Goal: Task Accomplishment & Management: Manage account settings

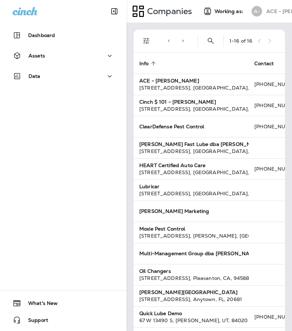
click at [276, 11] on p "ACE - [PERSON_NAME]" at bounding box center [297, 11] width 60 height 6
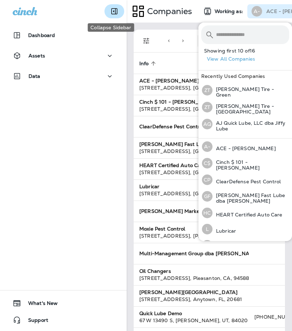
click at [110, 10] on icon "Collapse Sidebar" at bounding box center [114, 11] width 8 height 8
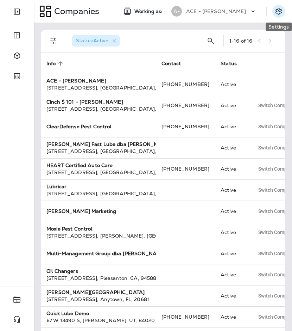
click at [278, 9] on icon "Settings" at bounding box center [279, 11] width 6 height 7
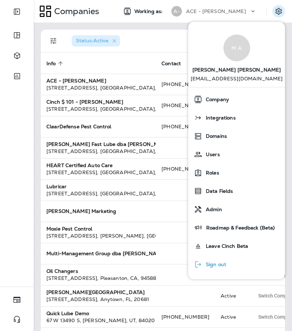
click at [229, 265] on div "Sign out" at bounding box center [210, 264] width 38 height 14
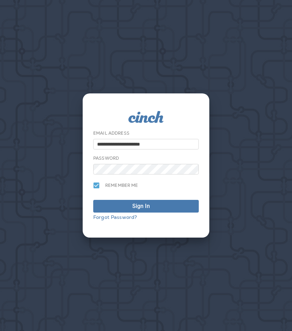
click at [152, 143] on input "**********" at bounding box center [146, 144] width 106 height 11
type input "**********"
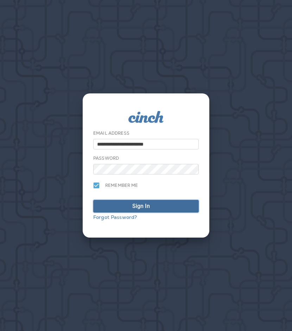
click at [136, 204] on div "Sign In" at bounding box center [142, 206] width 18 height 8
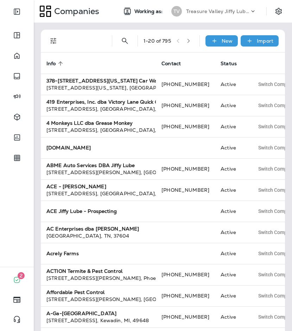
click at [204, 15] on div "Treasure Valley Jiffy Lube Group" at bounding box center [217, 11] width 63 height 11
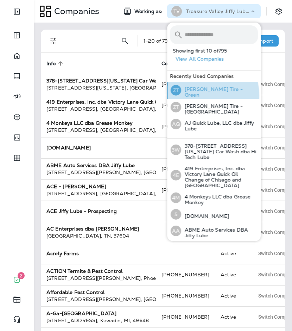
click at [199, 96] on div "[PERSON_NAME] Tire - Green" at bounding box center [214, 90] width 93 height 17
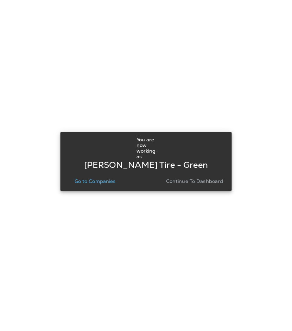
click at [104, 181] on p "Go to Companies" at bounding box center [95, 181] width 41 height 6
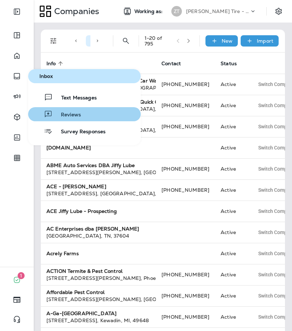
click at [53, 115] on span "Reviews" at bounding box center [67, 115] width 29 height 7
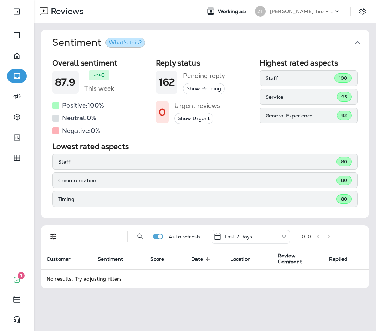
click at [122, 45] on div "What's this?" at bounding box center [125, 43] width 33 height 6
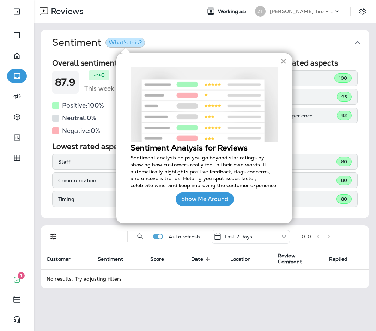
click at [286, 62] on button "×" at bounding box center [283, 60] width 7 height 11
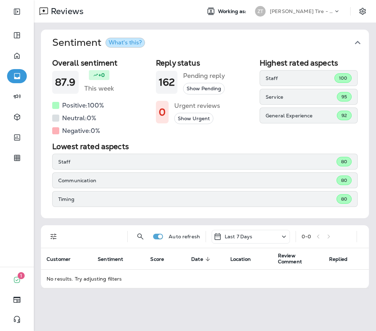
click at [286, 13] on p "[PERSON_NAME] Tire - Green" at bounding box center [301, 11] width 63 height 6
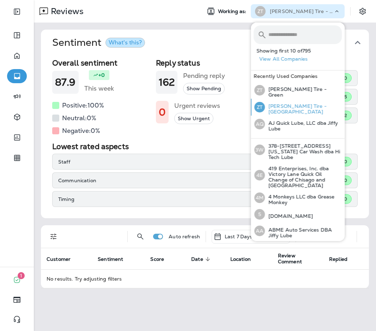
click at [292, 106] on p "[PERSON_NAME] Tire - [GEOGRAPHIC_DATA]" at bounding box center [303, 108] width 77 height 11
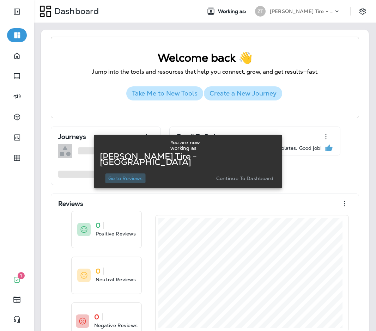
click at [132, 175] on p "Go to Reviews" at bounding box center [125, 178] width 35 height 6
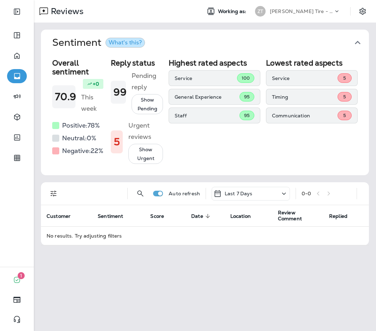
click at [239, 193] on p "Last 7 Days" at bounding box center [238, 194] width 28 height 6
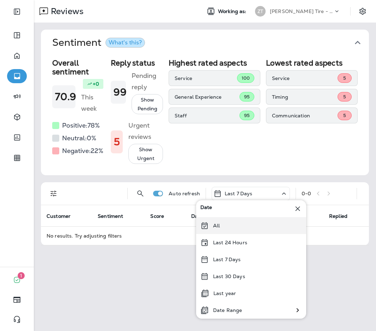
click at [210, 226] on div "All" at bounding box center [251, 225] width 110 height 17
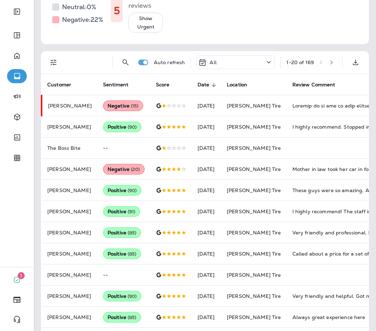
scroll to position [132, 0]
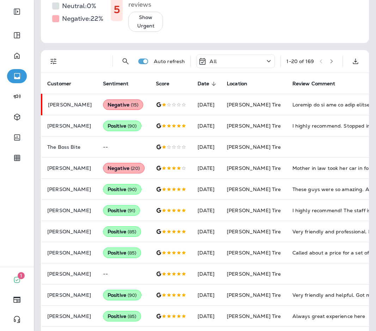
click at [210, 200] on td "[DATE]" at bounding box center [207, 189] width 30 height 21
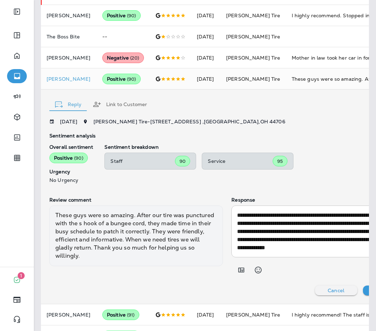
scroll to position [0, 0]
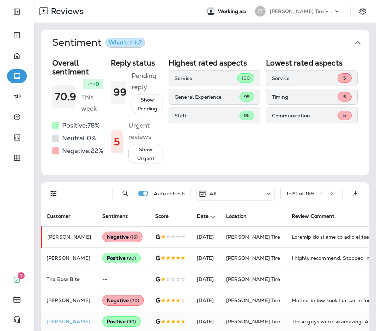
click at [163, 144] on button "Show Urgent" at bounding box center [145, 154] width 35 height 20
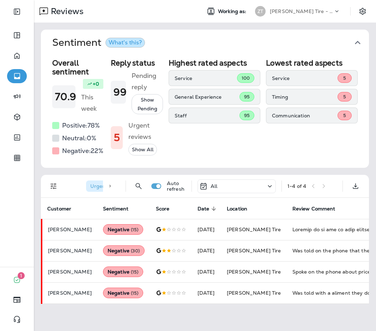
click at [292, 14] on p "[PERSON_NAME] Tire - [GEOGRAPHIC_DATA]" at bounding box center [301, 11] width 63 height 6
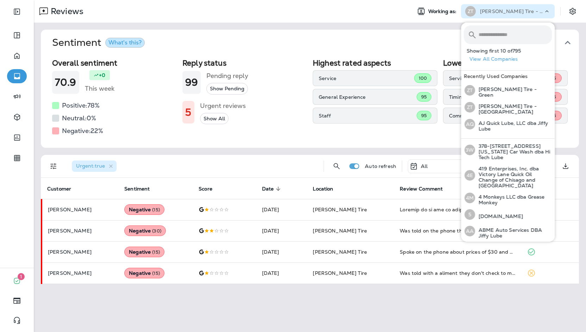
click at [292, 12] on div "Reviews" at bounding box center [220, 11] width 372 height 14
